Goal: Register for event/course

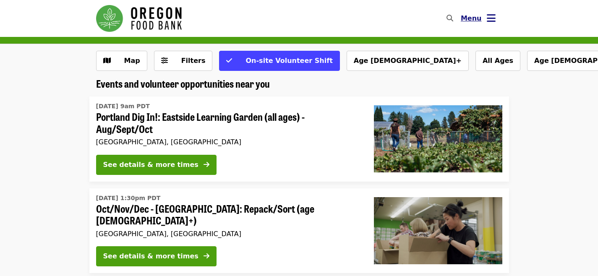
click at [470, 18] on span "Menu" at bounding box center [471, 18] width 21 height 8
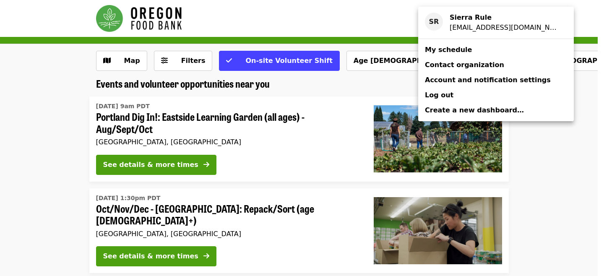
click at [433, 54] on span "My schedule" at bounding box center [448, 50] width 47 height 10
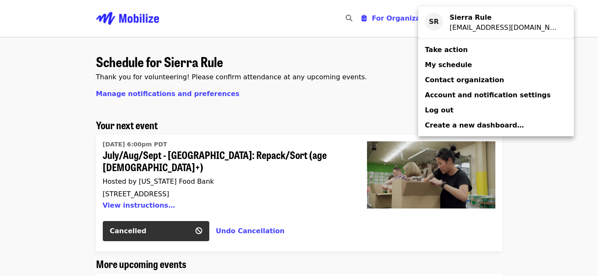
click at [251, 139] on div "Account menu" at bounding box center [302, 138] width 604 height 276
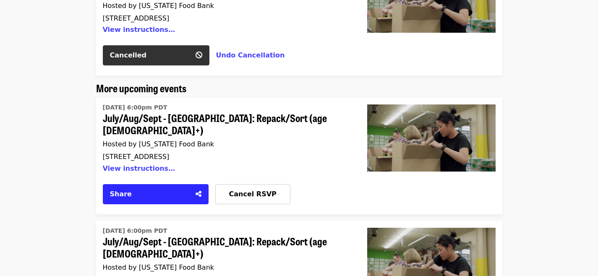
scroll to position [177, 0]
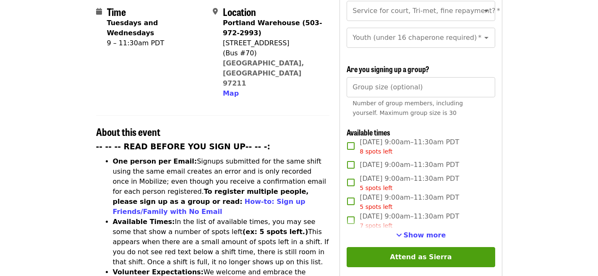
scroll to position [234, 0]
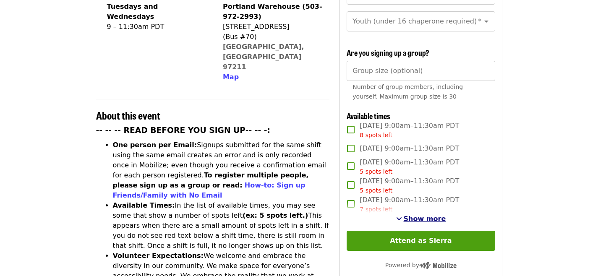
click at [411, 215] on span "Show more" at bounding box center [425, 219] width 42 height 8
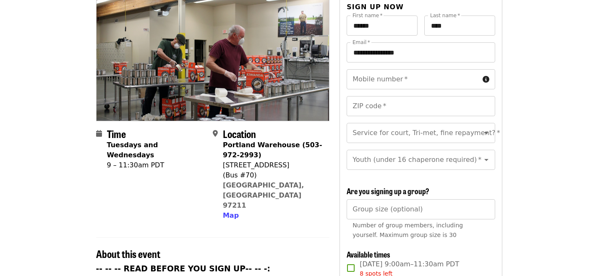
scroll to position [0, 0]
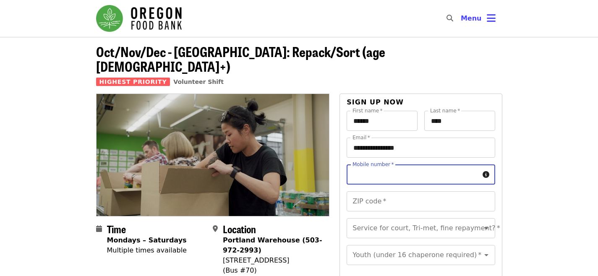
click at [371, 165] on input "Mobile number   *" at bounding box center [413, 174] width 132 height 20
type input "**********"
type input "*****"
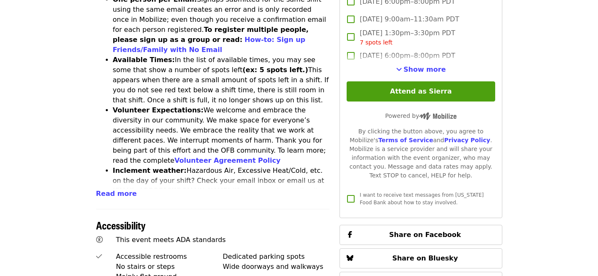
scroll to position [235, 0]
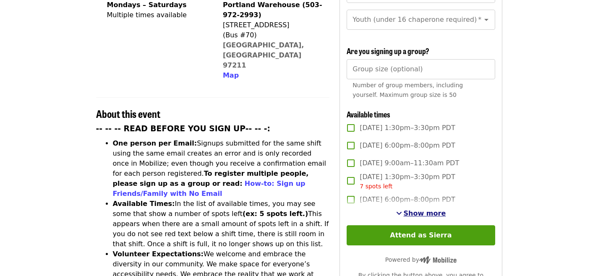
click at [408, 212] on span "Show more" at bounding box center [425, 213] width 42 height 8
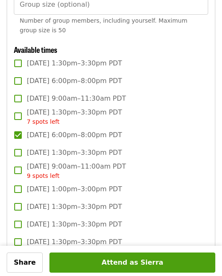
scroll to position [1238, 0]
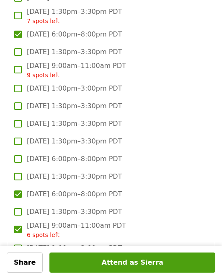
click at [90, 29] on span "Thu, Oct 2, 6:00pm–8:00pm PDT" at bounding box center [74, 34] width 95 height 10
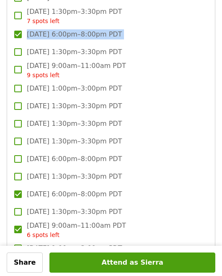
click at [90, 29] on span "Thu, Oct 2, 6:00pm–8:00pm PDT" at bounding box center [74, 34] width 95 height 10
click at [102, 29] on span "Thu, Oct 2, 6:00pm–8:00pm PDT" at bounding box center [74, 34] width 95 height 10
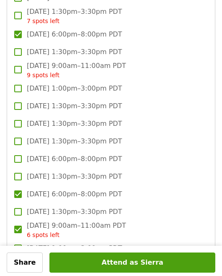
click at [26, 26] on label "Thu, Oct 2, 6:00pm–8:00pm PDT" at bounding box center [105, 35] width 193 height 18
copy span "Thu, Oct 2, 6:00pm–8:00pm PDT"
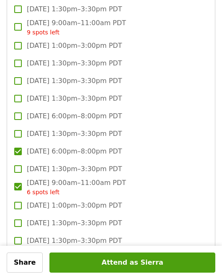
scroll to position [1302, 0]
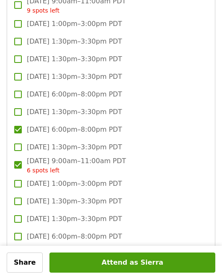
drag, startPoint x: 28, startPoint y: 117, endPoint x: 128, endPoint y: 119, distance: 99.9
click at [122, 125] on span "Thu, Oct 9, 6:00pm–8:00pm PDT" at bounding box center [74, 130] width 95 height 10
copy span "Thu, Oct 9, 6:00pm–8:00pm PDT"
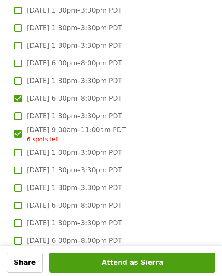
scroll to position [1356, 0]
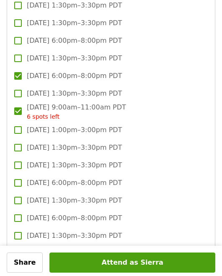
drag, startPoint x: 130, startPoint y: 96, endPoint x: 27, endPoint y: 96, distance: 103.6
click at [27, 102] on label "Sat, Oct 11, 9:00am–11:00am PDT 6 spots left" at bounding box center [105, 111] width 193 height 19
copy span "Sat, Oct 11, 9:00am–11:00am PDT"
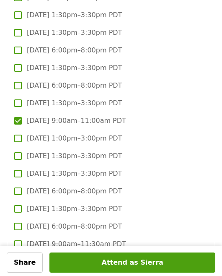
scroll to position [1497, 0]
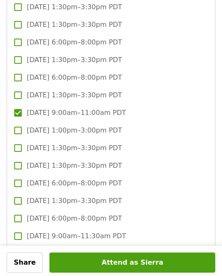
click at [22, 106] on label "Sat, Oct 18, 9:00am–11:00am PDT" at bounding box center [105, 113] width 193 height 18
copy span "Sat, Oct 18, 9:00am–11:00am PDT"
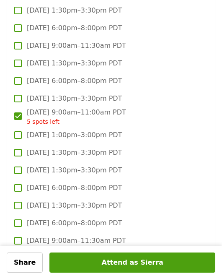
scroll to position [1711, 0]
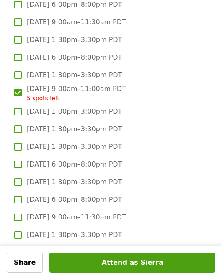
click at [26, 84] on label "Sat, Oct 25, 9:00am–11:00am PDT 5 spots left" at bounding box center [105, 93] width 193 height 19
copy span "Sat, Oct 25, 9:00am–11:00am PDT"
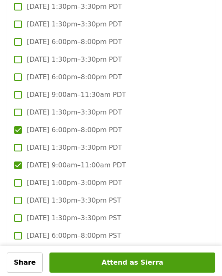
scroll to position [1868, 0]
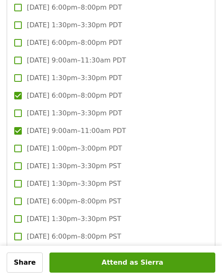
drag, startPoint x: 137, startPoint y: 83, endPoint x: 28, endPoint y: 83, distance: 109.1
click at [28, 87] on label "Thu, Oct 30, 6:00pm–8:00pm PDT" at bounding box center [105, 96] width 193 height 18
copy span "Thu, Oct 30, 6:00pm–8:00pm PDT"
drag, startPoint x: 131, startPoint y: 120, endPoint x: 29, endPoint y: 120, distance: 102.8
click at [29, 122] on label "Sat, Nov 1, 9:00am–11:00am PDT" at bounding box center [105, 131] width 193 height 18
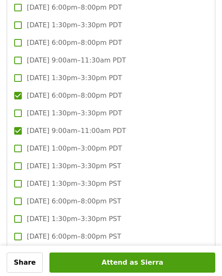
copy span "Sat, Nov 1, 9:00am–11:00am PDT"
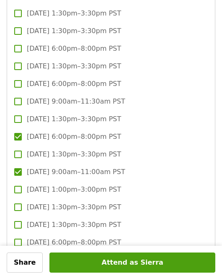
scroll to position [2032, 0]
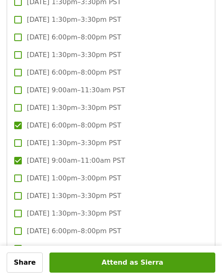
drag, startPoint x: 135, startPoint y: 115, endPoint x: 27, endPoint y: 115, distance: 108.3
click at [27, 117] on label "Thu, Nov 6, 6:00pm–8:00pm PST" at bounding box center [105, 126] width 193 height 18
copy span "Thu, Nov 6, 6:00pm–8:00pm PST"
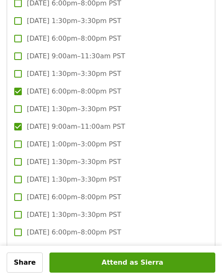
scroll to position [2081, 0]
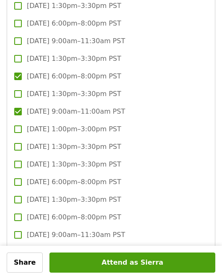
click at [24, 103] on label "Sat, Nov 8, 9:00am–11:00am PST" at bounding box center [105, 112] width 193 height 18
copy span "Sat, Nov 8, 9:00am–11:00am PST"
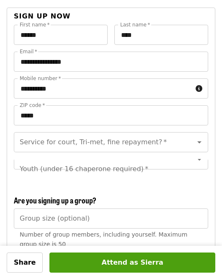
scroll to position [950, 0]
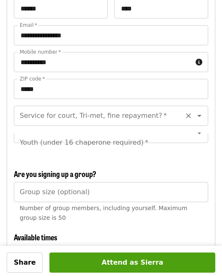
click at [83, 108] on input "Service for court, Tri-met, fine repayment?   *" at bounding box center [101, 116] width 161 height 16
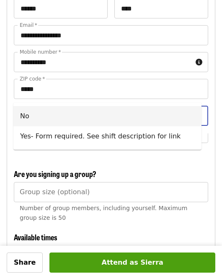
drag, startPoint x: 83, startPoint y: 127, endPoint x: 82, endPoint y: 118, distance: 8.9
click at [82, 118] on ul "No Yes- Form required. See shift description for link" at bounding box center [107, 126] width 188 height 47
click at [82, 118] on li "No" at bounding box center [107, 116] width 188 height 20
type input "**"
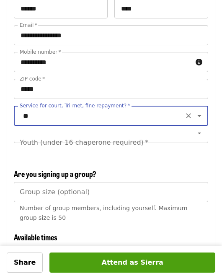
scroll to position [965, 0]
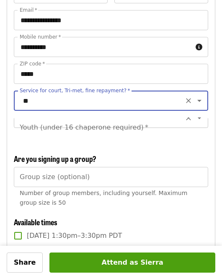
click at [85, 117] on div "Youth (under 16 chaperone required) *" at bounding box center [111, 127] width 195 height 20
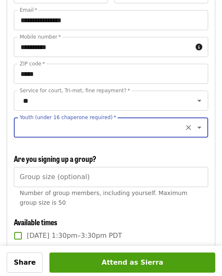
scroll to position [0, 0]
click at [195, 123] on icon "Open" at bounding box center [200, 128] width 10 height 10
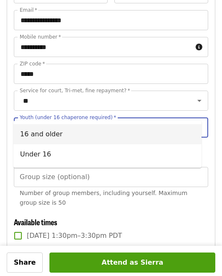
click at [135, 142] on li "16 and older" at bounding box center [107, 134] width 188 height 20
type input "**********"
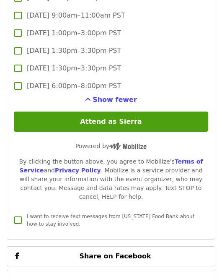
scroll to position [3184, 0]
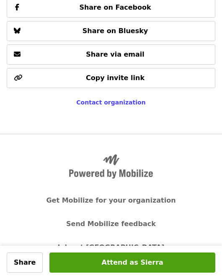
scroll to position [3460, 0]
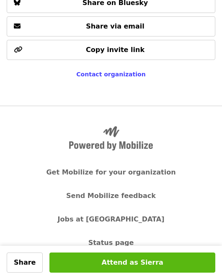
click at [86, 262] on button "Attend as Sierra" at bounding box center [133, 263] width 166 height 20
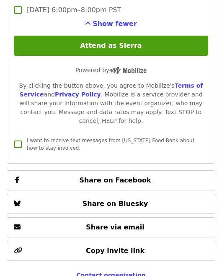
scroll to position [3262, 0]
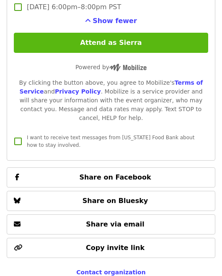
click at [97, 35] on button "Attend as Sierra" at bounding box center [111, 43] width 195 height 20
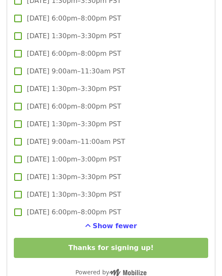
scroll to position [3055, 0]
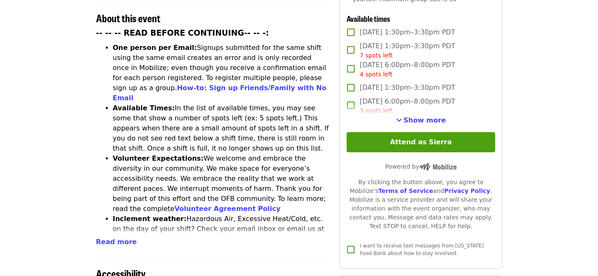
scroll to position [328, 0]
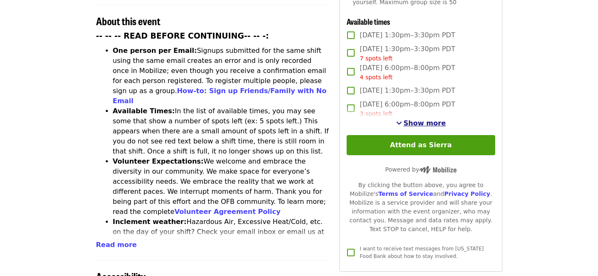
click at [431, 122] on span "Show more" at bounding box center [425, 123] width 42 height 8
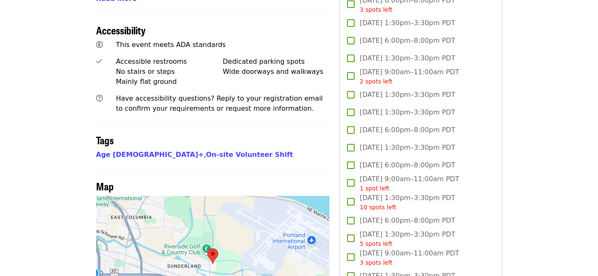
scroll to position [576, 0]
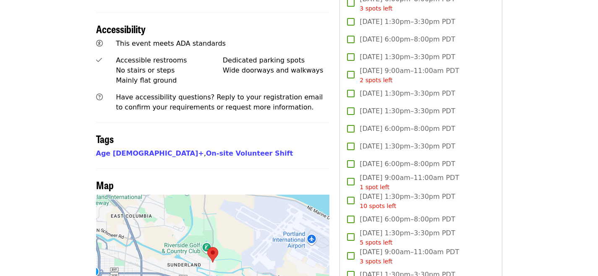
click at [373, 66] on span "Sat, Sep 6, 9:00am–11:00am PDT 2 spots left" at bounding box center [409, 75] width 99 height 19
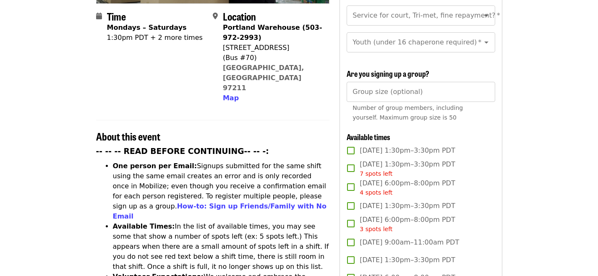
scroll to position [245, 0]
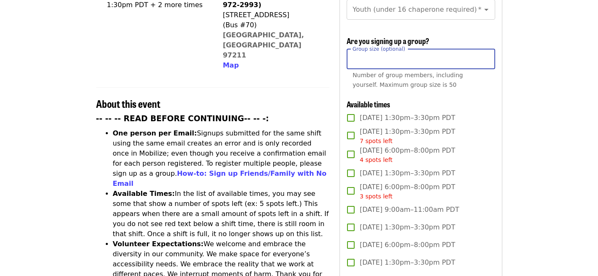
click at [376, 58] on input "Group size (optional)" at bounding box center [421, 59] width 148 height 20
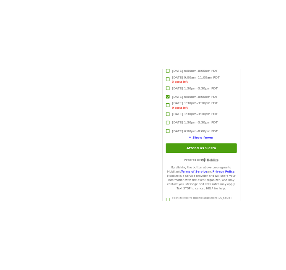
scroll to position [1044, 0]
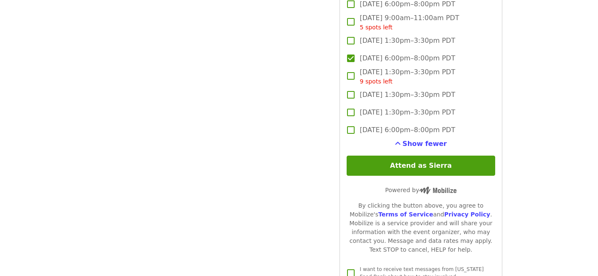
drag, startPoint x: 467, startPoint y: 57, endPoint x: 360, endPoint y: 57, distance: 106.6
click at [360, 57] on label "[DATE] 6:00pm–8:00pm PDT" at bounding box center [415, 59] width 146 height 18
copy span "[DATE] 6:00pm–8:00pm PDT"
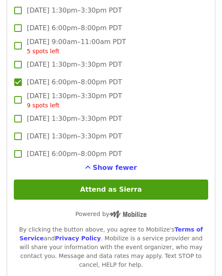
scroll to position [1864, 0]
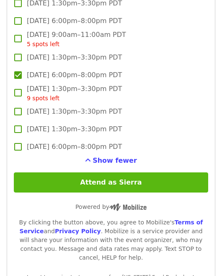
click at [77, 176] on button "Attend as Sierra" at bounding box center [111, 182] width 195 height 20
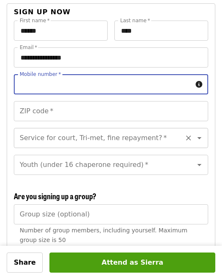
scroll to position [849, 0]
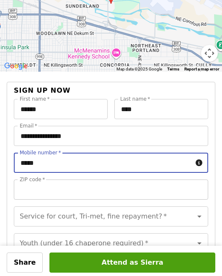
type input "**********"
type input "*****"
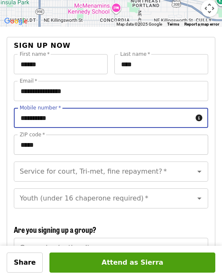
scroll to position [897, 0]
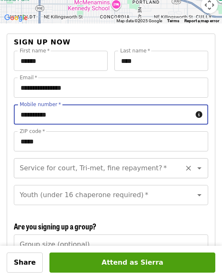
click at [76, 160] on input "Service for court, Tri-met, fine repayment?   *" at bounding box center [101, 168] width 161 height 16
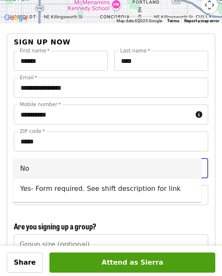
click at [76, 166] on li "No" at bounding box center [107, 169] width 188 height 20
type input "**"
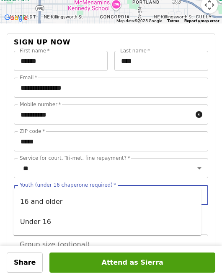
click at [75, 187] on input "Youth (under 16 chaperone required)   *" at bounding box center [101, 195] width 161 height 16
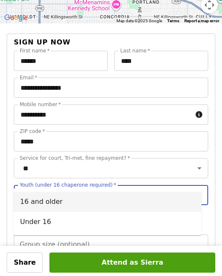
click at [68, 201] on li "16 and older" at bounding box center [107, 202] width 188 height 20
type input "**********"
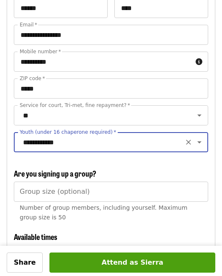
scroll to position [966, 0]
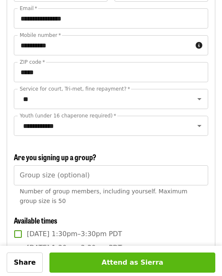
click at [73, 257] on button "Attend as Sierra" at bounding box center [133, 263] width 166 height 20
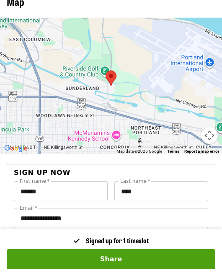
scroll to position [751, 0]
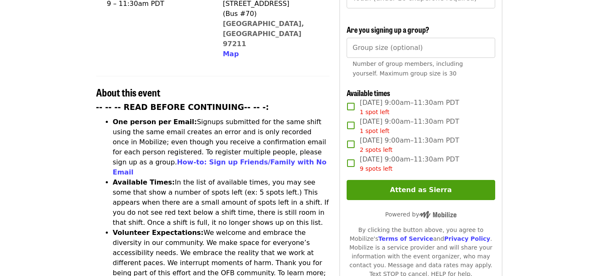
scroll to position [258, 0]
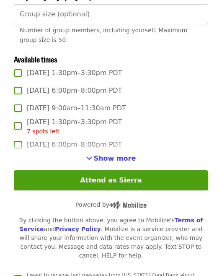
scroll to position [877, 0]
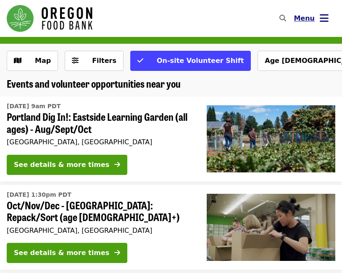
click at [322, 20] on icon "bars icon" at bounding box center [323, 18] width 9 height 12
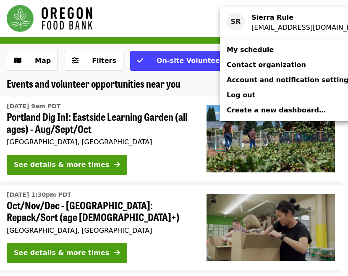
click at [267, 48] on link "My schedule" at bounding box center [298, 49] width 156 height 15
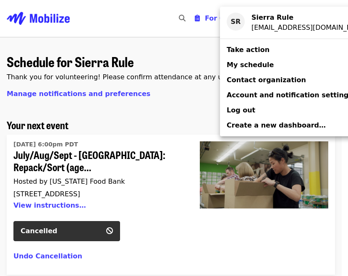
click at [172, 121] on div "Account menu" at bounding box center [174, 138] width 348 height 276
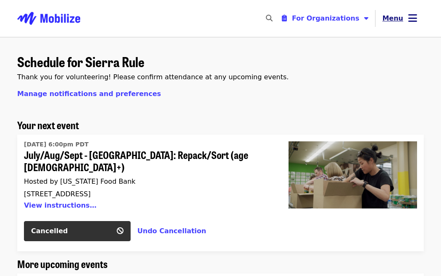
click at [341, 17] on icon "bars icon" at bounding box center [412, 18] width 9 height 12
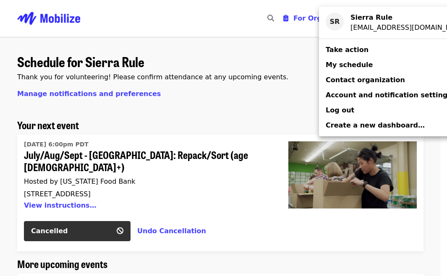
click at [90, 19] on div "Account menu" at bounding box center [223, 138] width 447 height 276
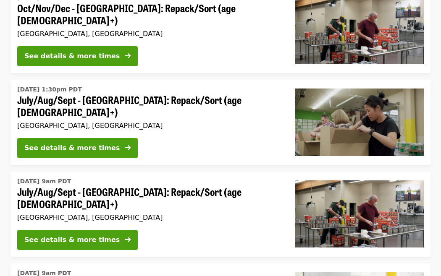
scroll to position [295, 0]
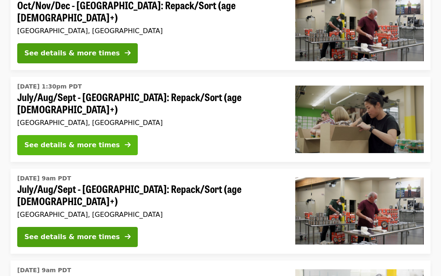
click at [78, 140] on div "See details & more times" at bounding box center [71, 145] width 95 height 10
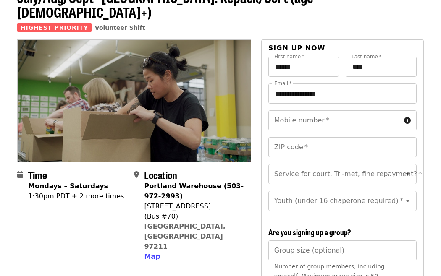
scroll to position [59, 0]
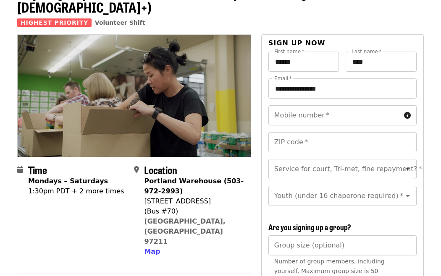
click at [292, 105] on input "Mobile number   *" at bounding box center [334, 115] width 132 height 20
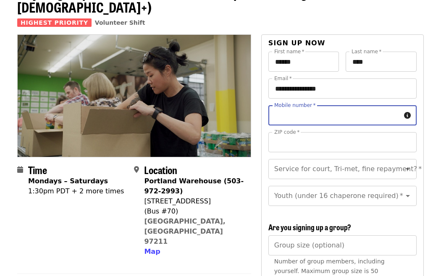
type input "**********"
type input "*****"
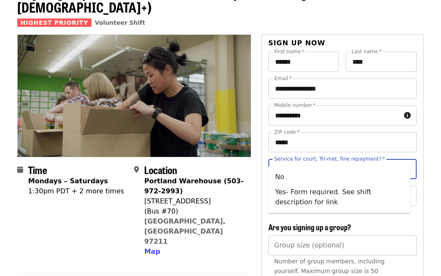
click at [308, 161] on input "Service for court, Tri-met, fine repayment?   *" at bounding box center [332, 169] width 114 height 16
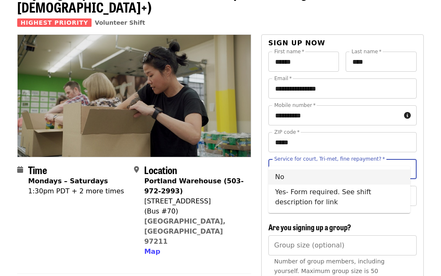
click at [310, 171] on ul "No Yes- Form required. See shift description for link" at bounding box center [339, 189] width 142 height 47
click at [310, 171] on li "No" at bounding box center [339, 177] width 142 height 15
type input "**"
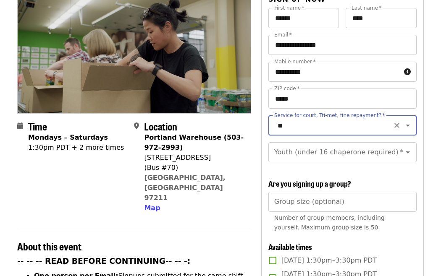
scroll to position [111, 0]
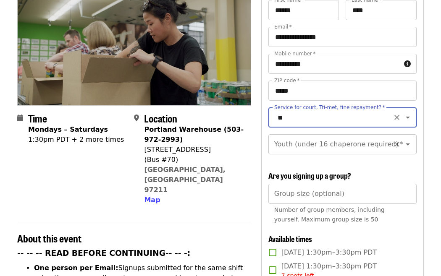
click at [322, 138] on input "Youth (under 16 chaperone required)   *" at bounding box center [332, 144] width 114 height 16
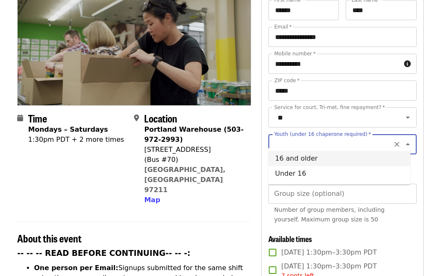
click at [321, 159] on li "16 and older" at bounding box center [339, 158] width 142 height 15
type input "**********"
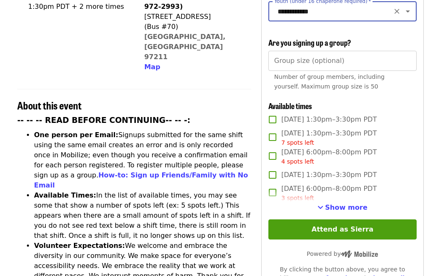
scroll to position [247, 0]
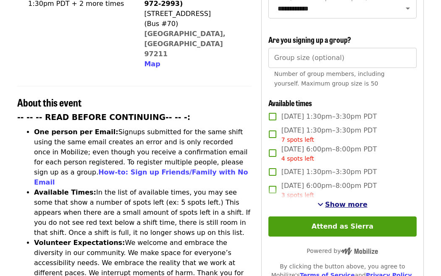
click at [338, 201] on span "Show more" at bounding box center [346, 205] width 42 height 8
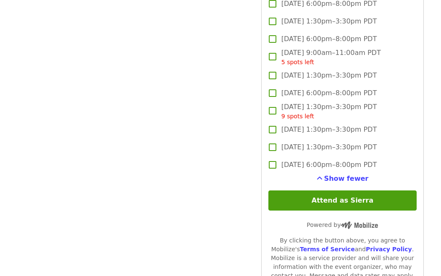
scroll to position [1010, 0]
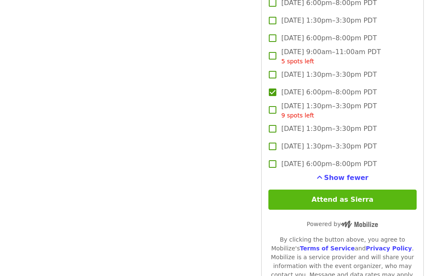
click at [320, 201] on button "Attend as Sierra" at bounding box center [342, 200] width 148 height 20
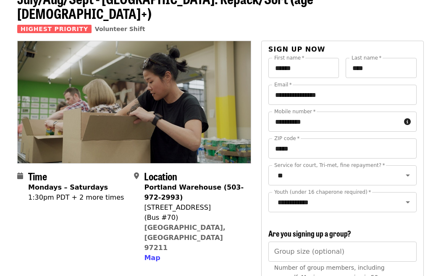
scroll to position [0, 0]
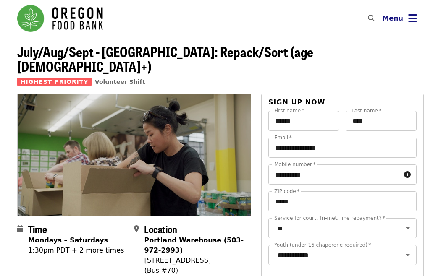
click at [393, 19] on span "Menu" at bounding box center [392, 18] width 21 height 8
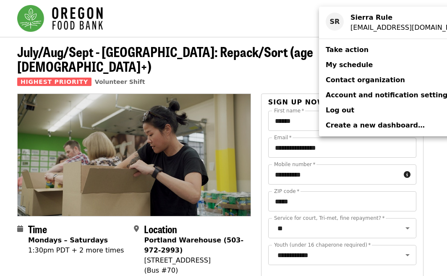
click at [357, 70] on link "My schedule" at bounding box center [397, 64] width 156 height 15
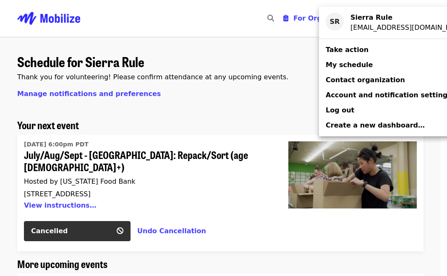
click at [153, 111] on div "Account menu" at bounding box center [223, 138] width 447 height 276
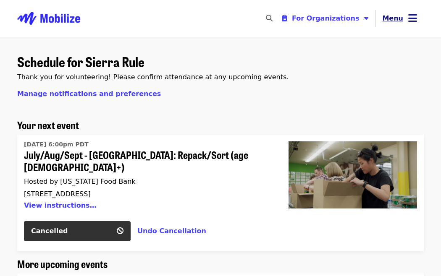
click at [412, 14] on icon "bars icon" at bounding box center [412, 18] width 9 height 12
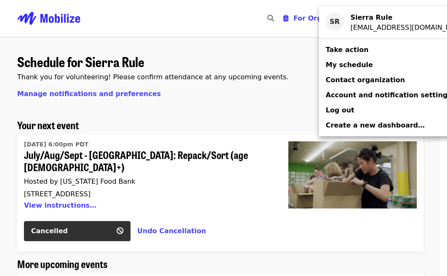
click at [164, 43] on div "Account menu" at bounding box center [223, 138] width 447 height 276
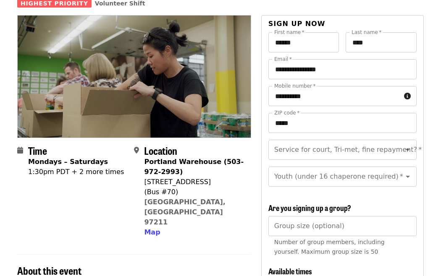
scroll to position [86, 0]
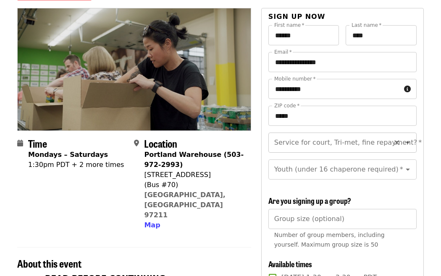
click at [294, 135] on input "Service for court, Tri-met, fine repayment?   *" at bounding box center [332, 143] width 114 height 16
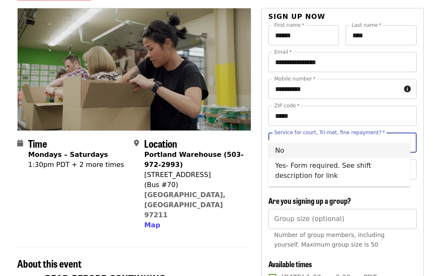
click at [310, 145] on li "No" at bounding box center [339, 150] width 142 height 15
type input "**"
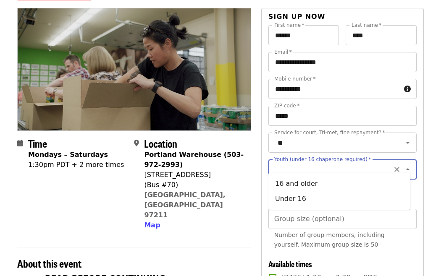
click at [305, 159] on div "Youth (under 16 chaperone required)   * Youth (under 16 chaperone required) *" at bounding box center [342, 169] width 148 height 20
click at [304, 181] on li "16 and older" at bounding box center [339, 183] width 142 height 15
type input "**********"
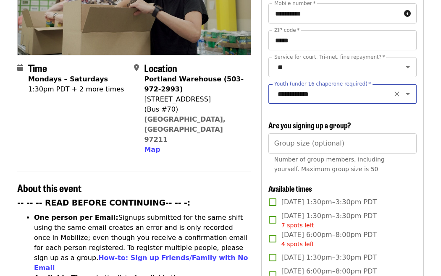
scroll to position [240, 0]
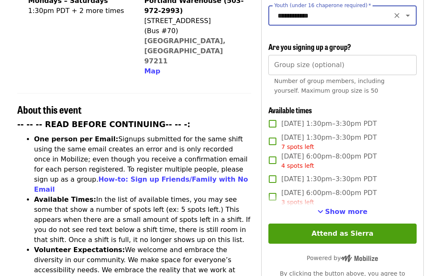
click at [320, 72] on input "Group size (optional)" at bounding box center [342, 65] width 148 height 20
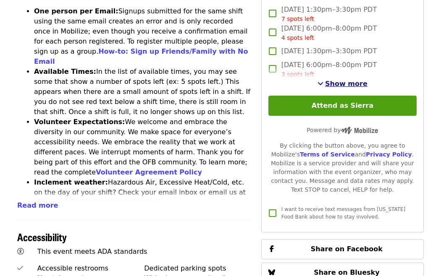
click at [336, 85] on span "Show more" at bounding box center [346, 84] width 42 height 8
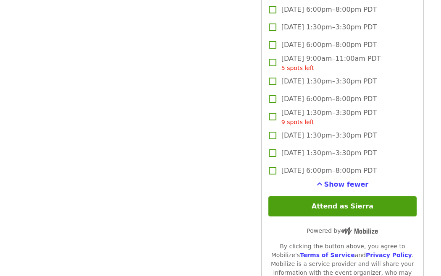
scroll to position [1000, 0]
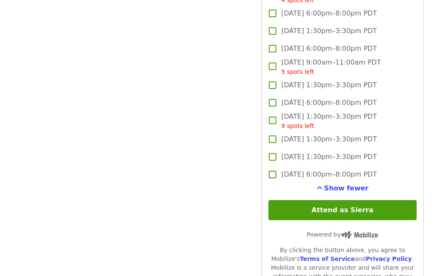
click at [286, 73] on div "5 spots left" at bounding box center [330, 72] width 99 height 9
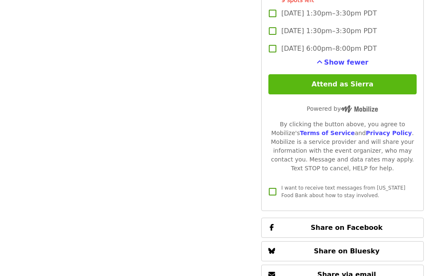
scroll to position [1145, 0]
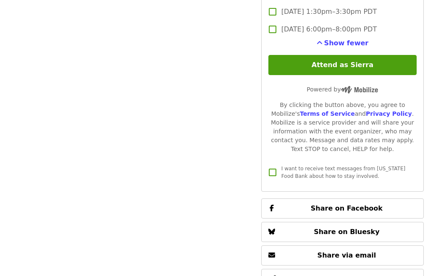
click at [286, 174] on span "I want to receive text messages from [US_STATE] Food Bank about how to stay inv…" at bounding box center [343, 172] width 124 height 13
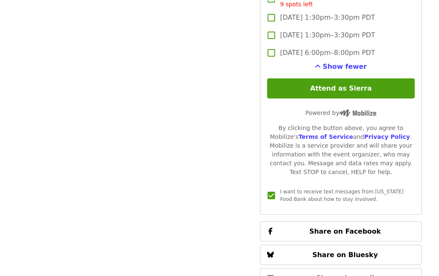
scroll to position [1102, 0]
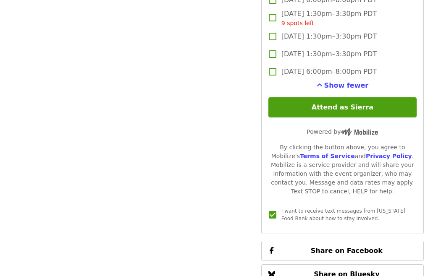
click at [291, 221] on label "I want to receive text messages from [US_STATE] Food Bank about how to stay inv…" at bounding box center [337, 215] width 146 height 18
